Goal: Transaction & Acquisition: Purchase product/service

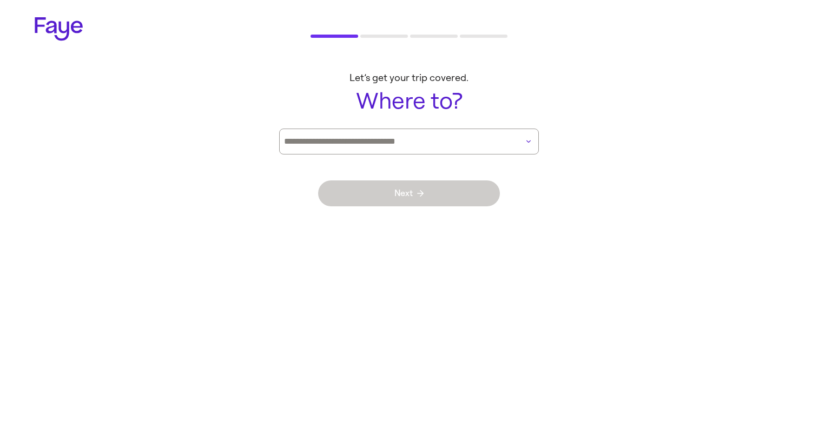
click at [478, 138] on input at bounding box center [394, 141] width 220 height 9
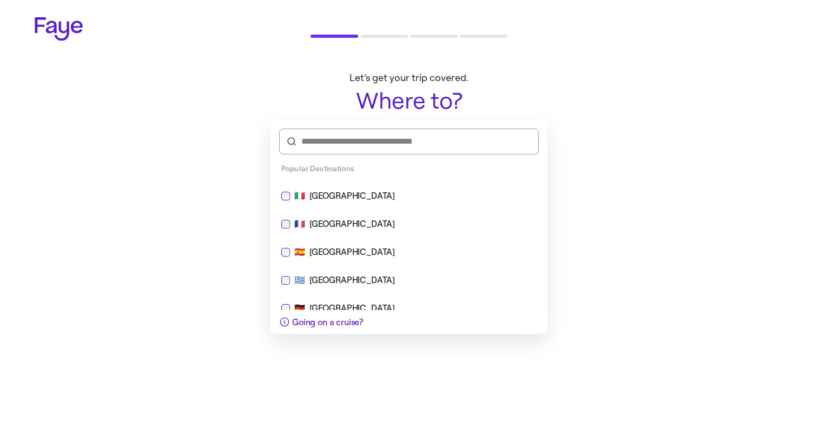
click at [440, 146] on input at bounding box center [408, 141] width 215 height 11
click at [337, 236] on div "🇫🇷 [GEOGRAPHIC_DATA]" at bounding box center [409, 224] width 268 height 26
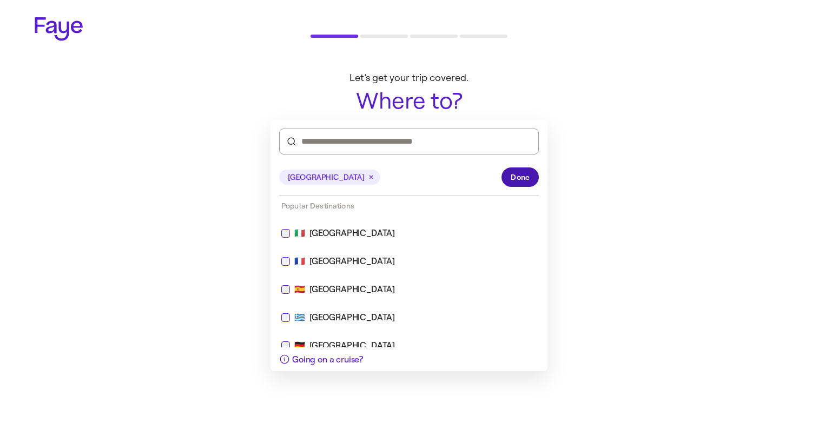
click at [529, 169] on button "Done" at bounding box center [519, 177] width 37 height 19
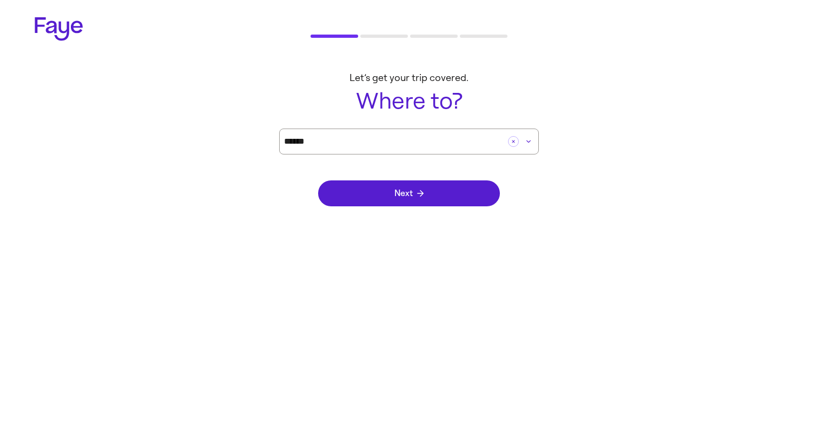
click at [441, 207] on div "Next" at bounding box center [409, 194] width 182 height 78
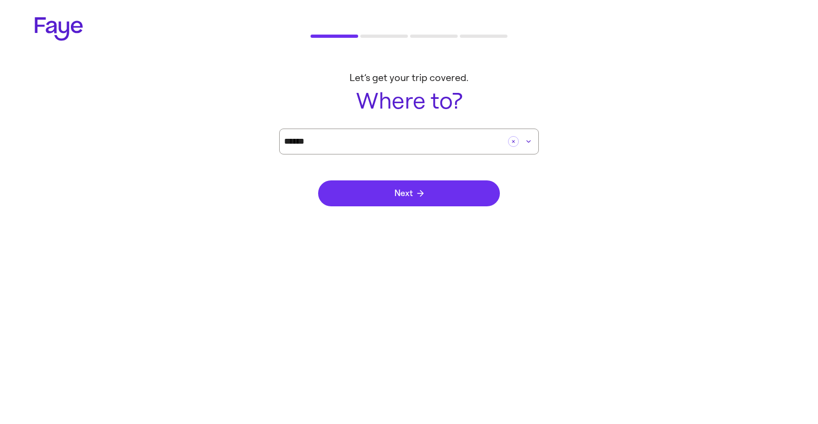
click at [434, 194] on button "Next" at bounding box center [409, 194] width 182 height 26
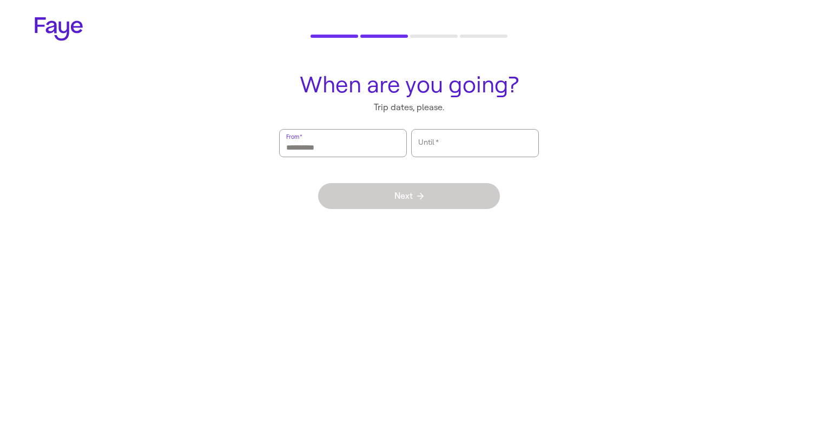
click at [369, 150] on input "From   *" at bounding box center [343, 143] width 114 height 25
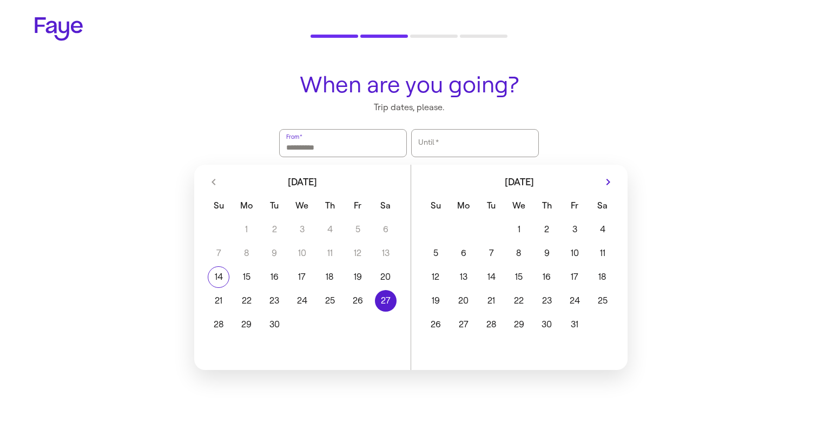
click at [389, 294] on button "27" at bounding box center [385, 301] width 28 height 22
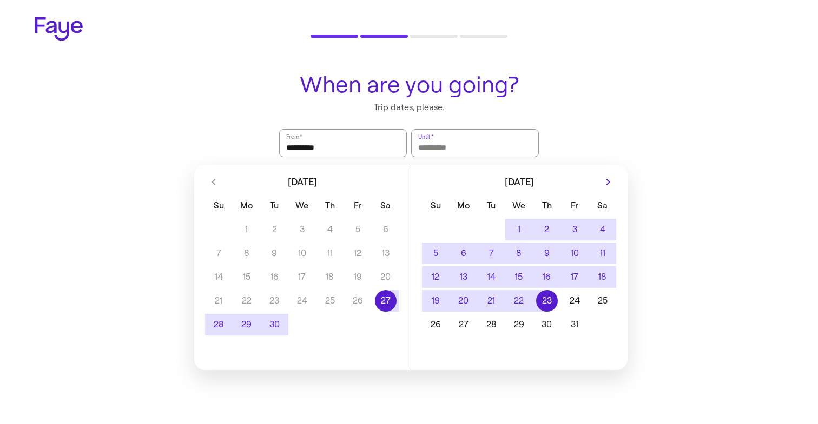
click at [537, 303] on button "23" at bounding box center [547, 301] width 28 height 22
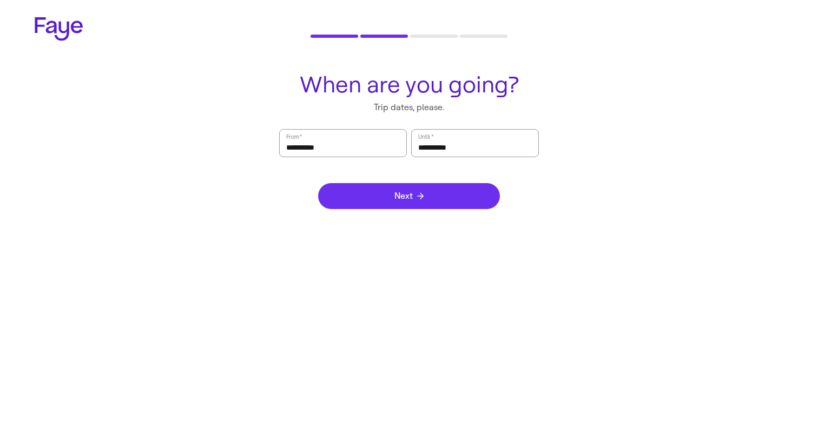
click at [431, 195] on button "Next" at bounding box center [409, 196] width 182 height 26
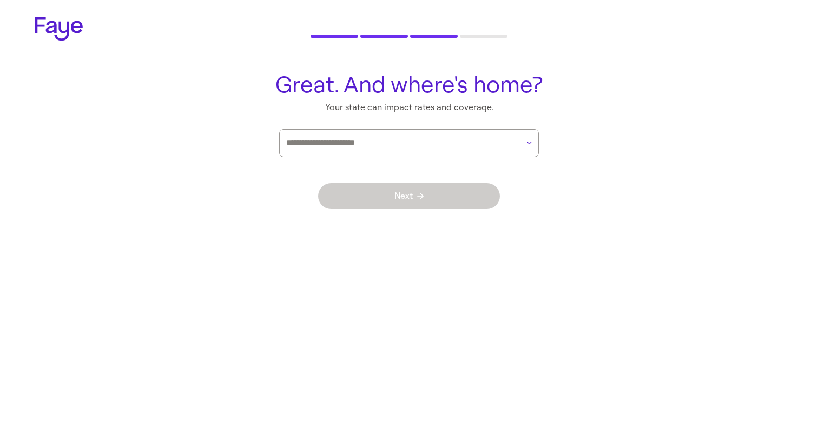
click at [444, 135] on div at bounding box center [402, 143] width 232 height 27
click at [395, 129] on main "Great. And where's home? Your state can impact rates and coverage. Next" at bounding box center [408, 149] width 779 height 171
click at [393, 143] on input "text" at bounding box center [402, 143] width 232 height 16
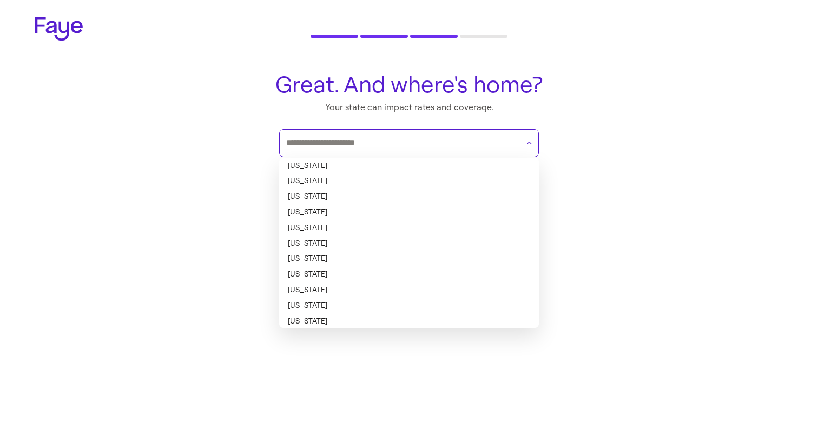
click at [414, 288] on li "[US_STATE]" at bounding box center [409, 291] width 260 height 16
type input "**********"
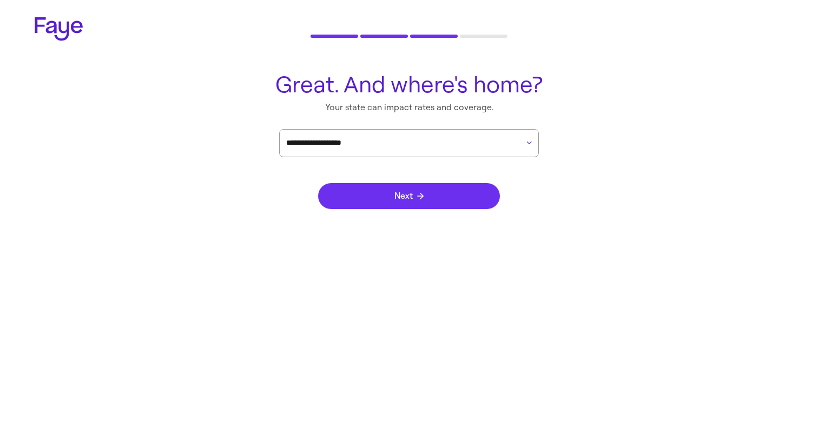
click at [436, 198] on button "Next" at bounding box center [409, 196] width 182 height 26
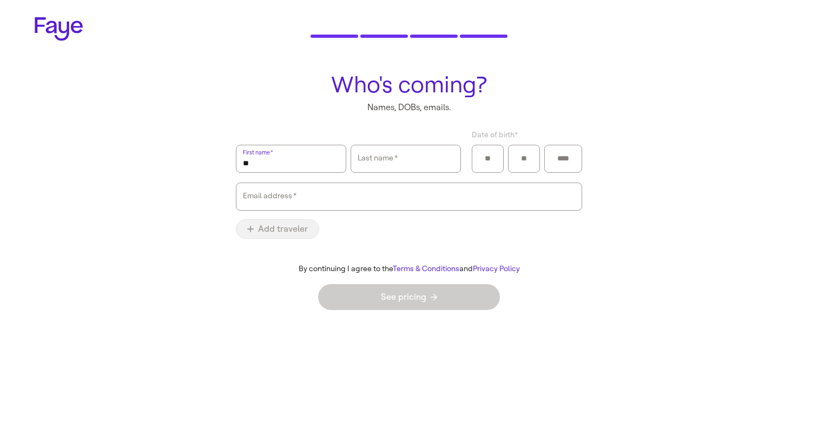
type input "*"
type input "****"
type input "**"
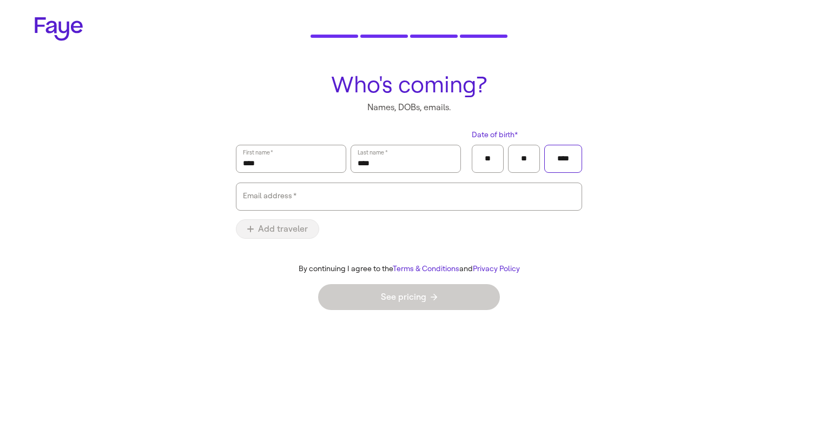
type input "****"
click at [422, 195] on input "Email address   *" at bounding box center [409, 196] width 332 height 25
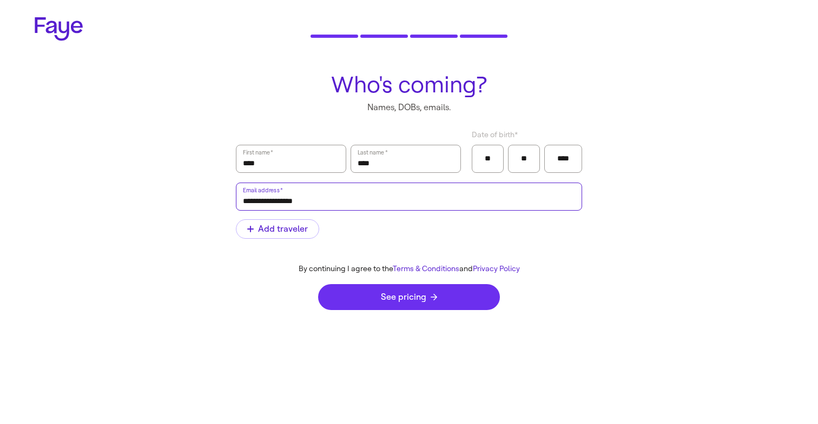
type input "**********"
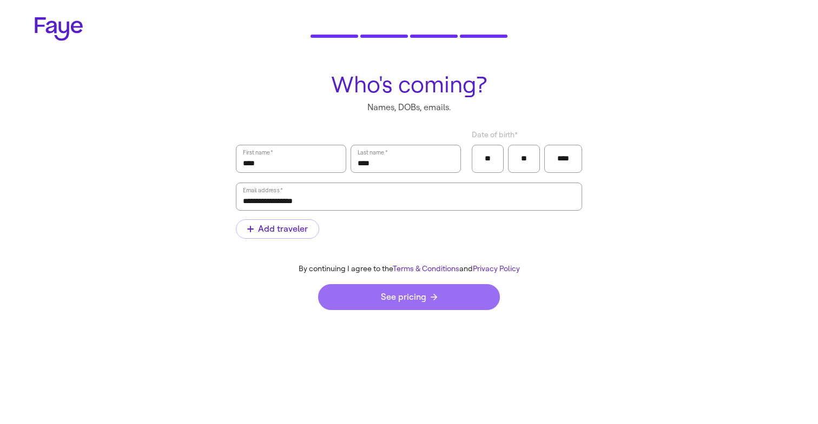
click at [434, 302] on button "See pricing" at bounding box center [409, 297] width 182 height 26
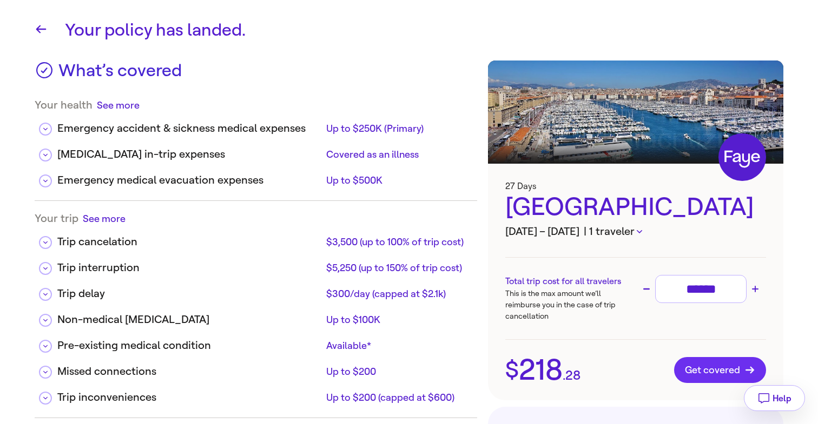
click at [693, 360] on button "Get covered" at bounding box center [720, 370] width 92 height 26
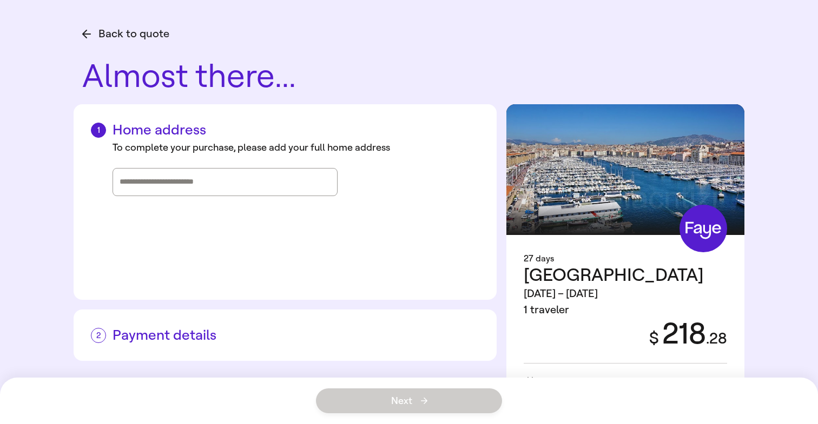
click at [82, 28] on div "Back to quote Almost there... Home address To complete your purchase, please ad…" at bounding box center [408, 230] width 779 height 461
click at [86, 30] on icon "button" at bounding box center [86, 34] width 9 height 9
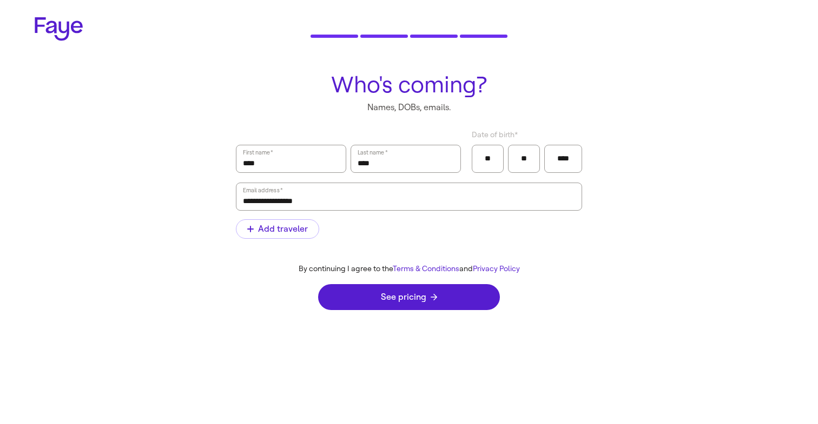
click at [387, 32] on div "2.32.0" at bounding box center [409, 32] width 818 height 64
